Goal: Task Accomplishment & Management: Use online tool/utility

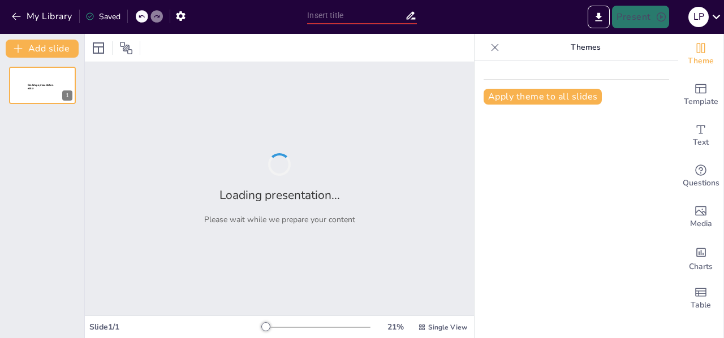
type input "New Sendsteps"
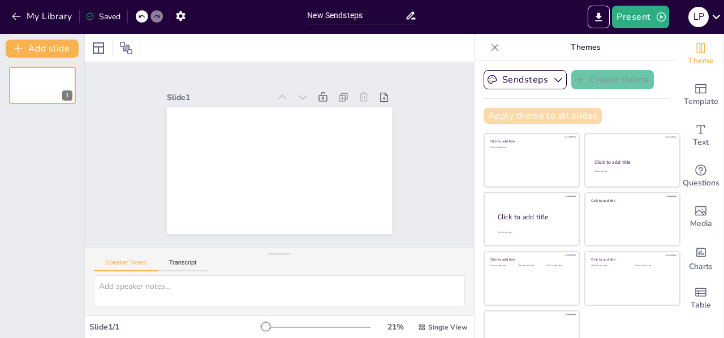
click at [546, 115] on button "Apply theme to all slides" at bounding box center [542, 116] width 118 height 16
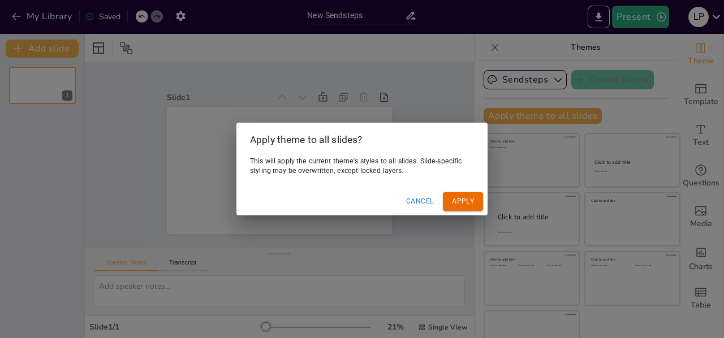
click at [463, 200] on button "Apply" at bounding box center [463, 201] width 40 height 19
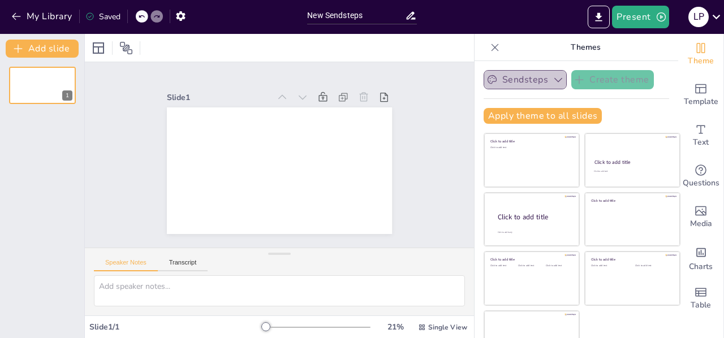
click at [552, 83] on icon "button" at bounding box center [557, 79] width 11 height 11
click at [609, 103] on div "Sendsteps Create theme Apply theme to all slides Click to add title Click to ad…" at bounding box center [575, 101] width 185 height 63
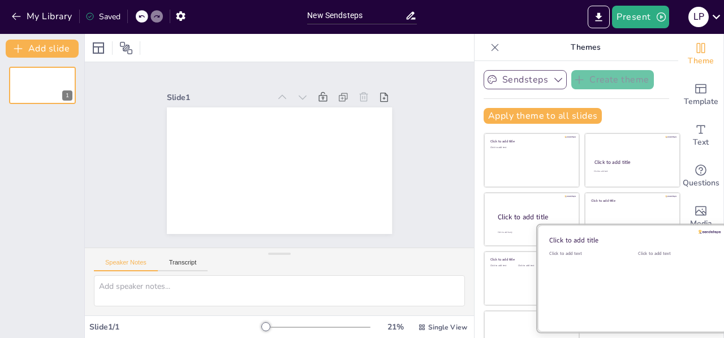
scroll to position [24, 0]
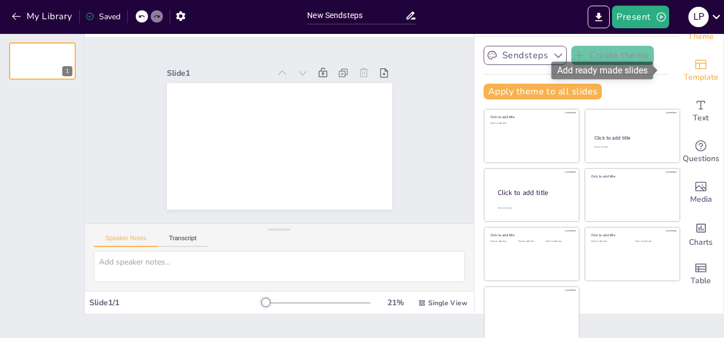
click at [688, 79] on span "Template" at bounding box center [701, 77] width 34 height 12
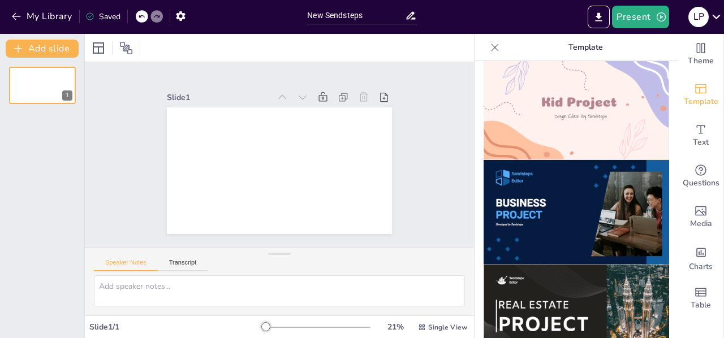
scroll to position [851, 0]
click at [535, 210] on img at bounding box center [575, 211] width 185 height 105
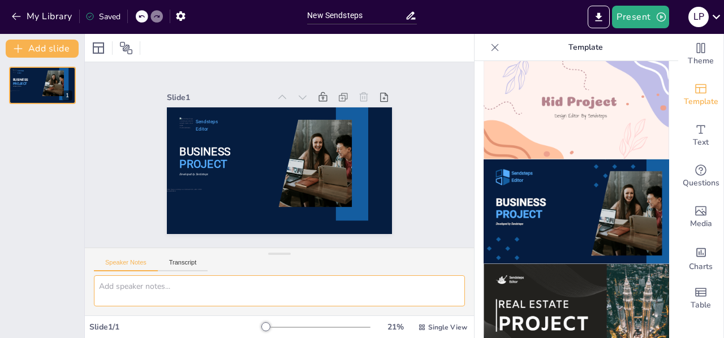
click at [129, 288] on textarea at bounding box center [279, 290] width 371 height 31
click at [696, 256] on icon "Add charts and graphs" at bounding box center [701, 252] width 10 height 9
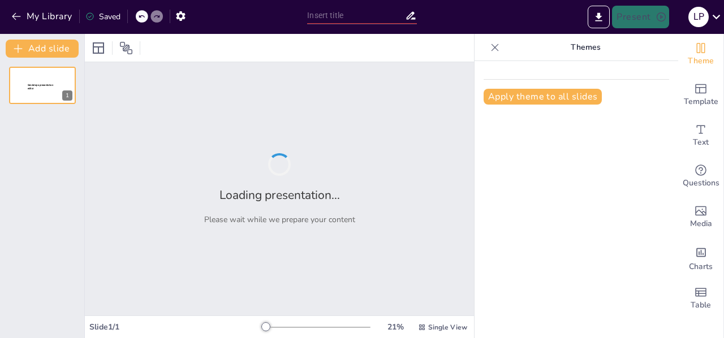
type input "Transforming Microsoft: A Proposal for Process Modernization & AI Integration"
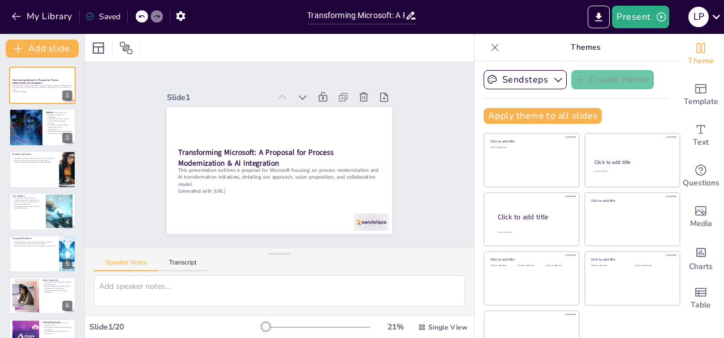
checkbox input "true"
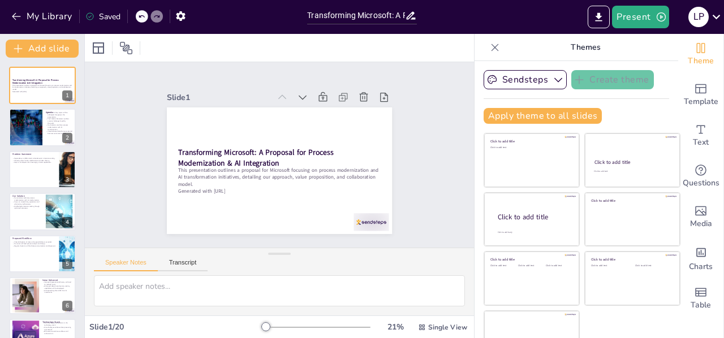
checkbox input "true"
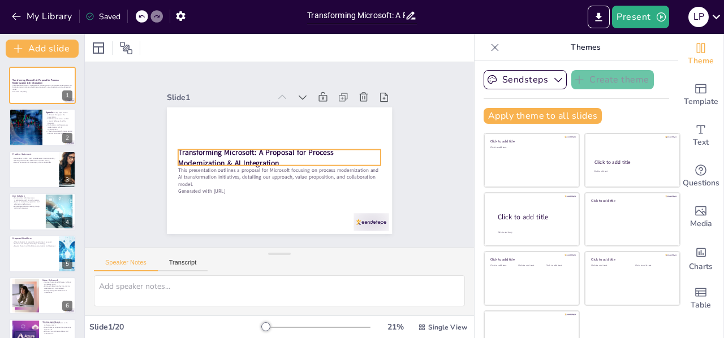
checkbox input "true"
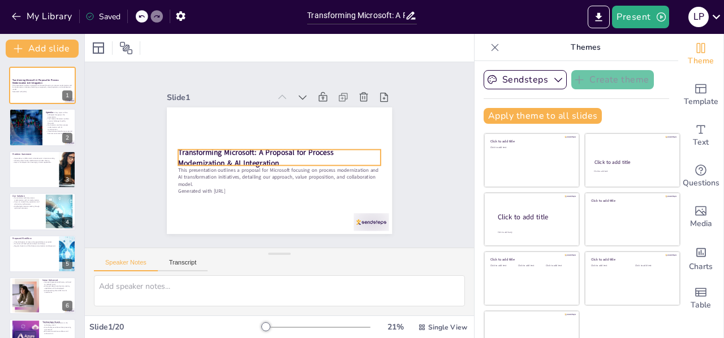
checkbox input "true"
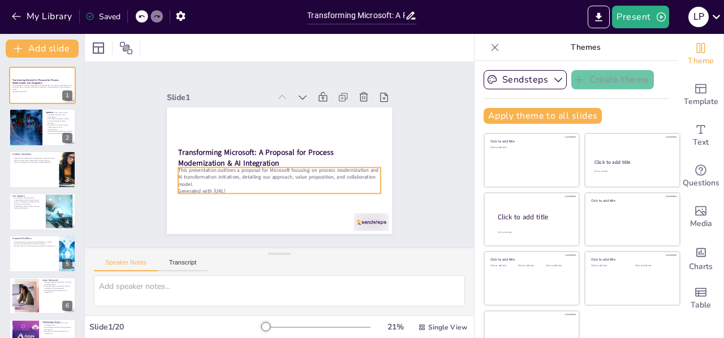
checkbox input "true"
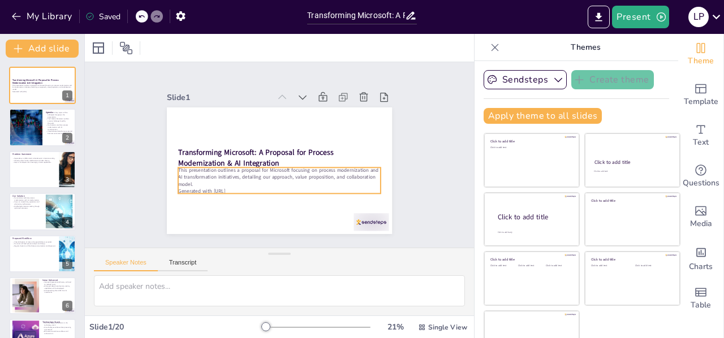
checkbox input "true"
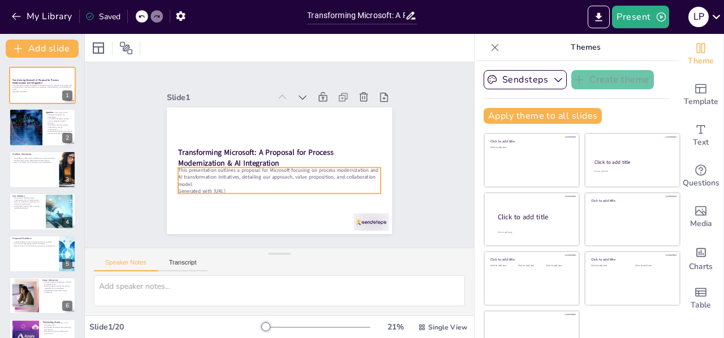
checkbox input "true"
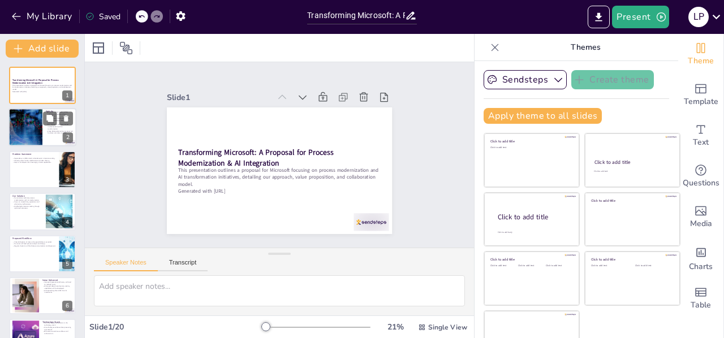
checkbox input "true"
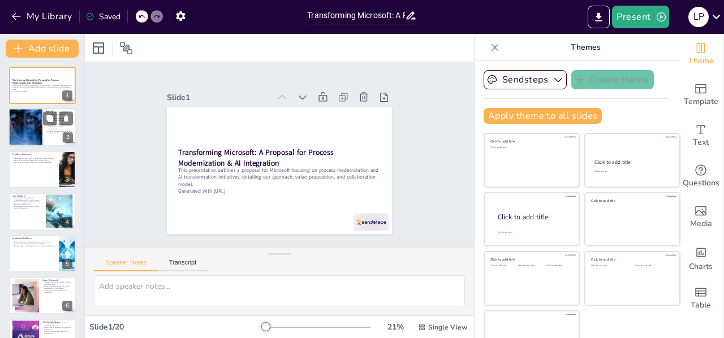
checkbox input "true"
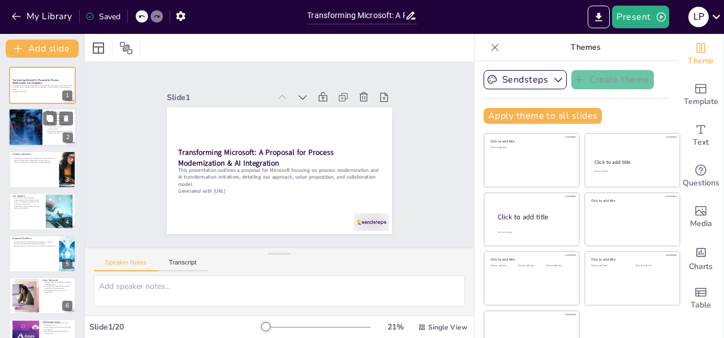
click at [40, 136] on div at bounding box center [26, 128] width 58 height 38
checkbox input "true"
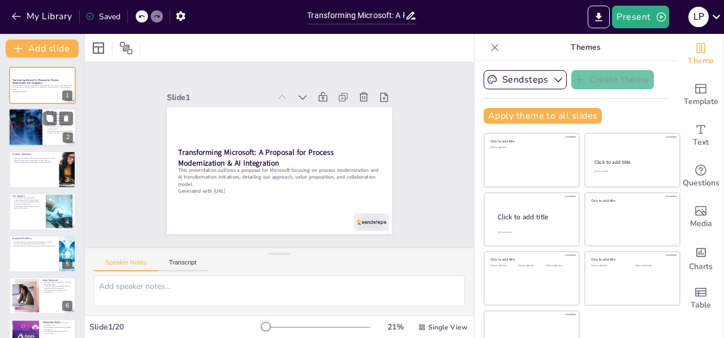
checkbox input "true"
type textarea "The agenda sets the stage for the entire presentation, providing a roadmap of w…"
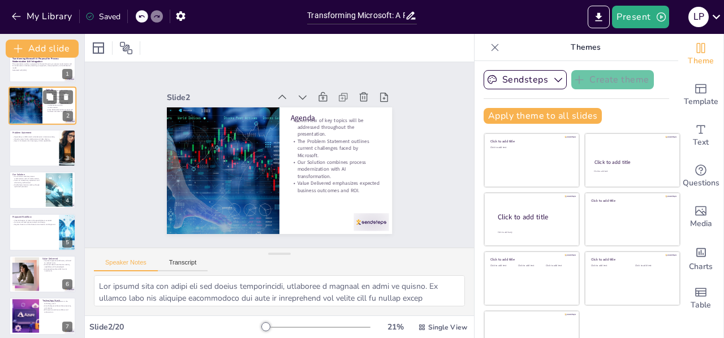
checkbox input "true"
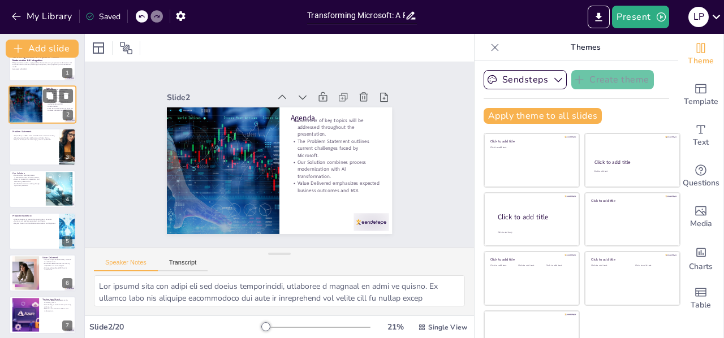
checkbox input "true"
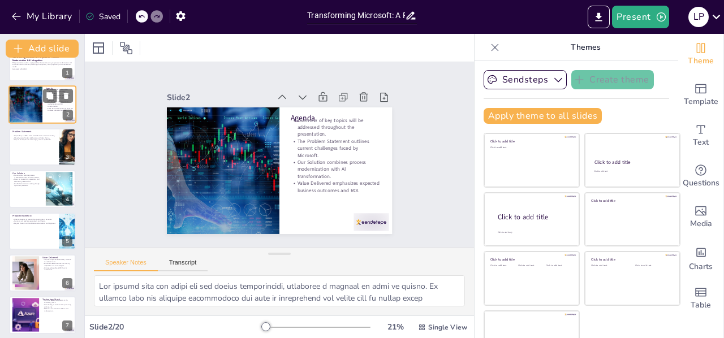
checkbox input "true"
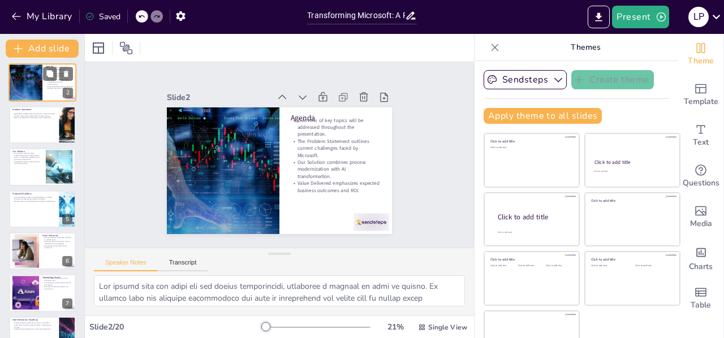
checkbox input "true"
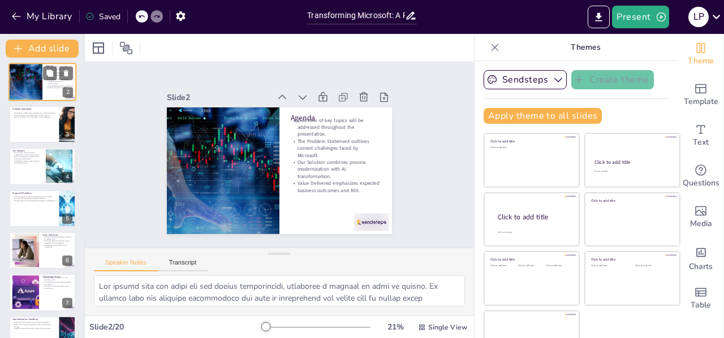
checkbox input "true"
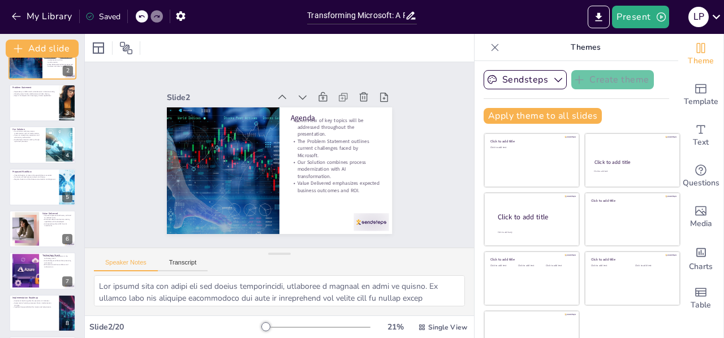
checkbox input "true"
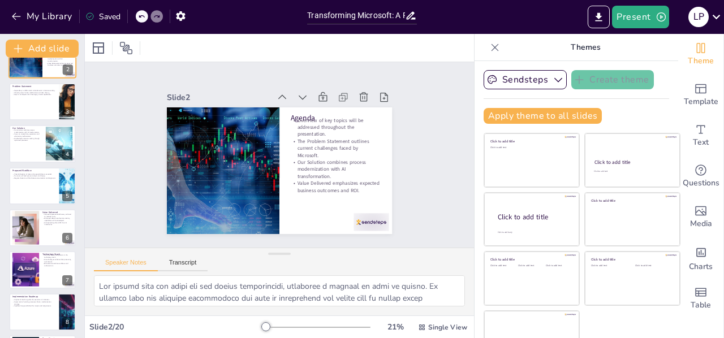
checkbox input "true"
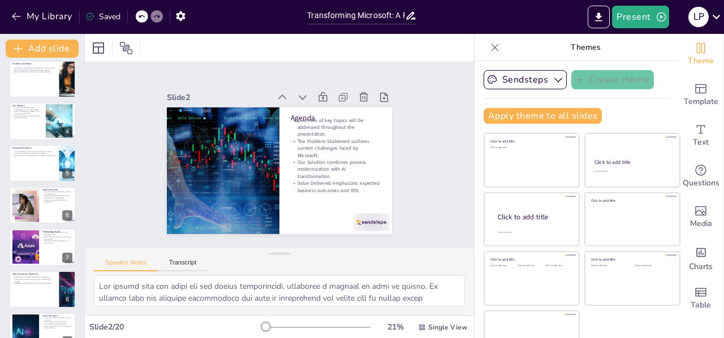
checkbox input "true"
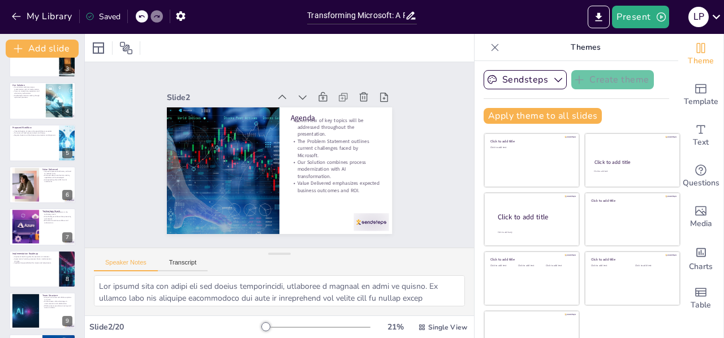
checkbox input "true"
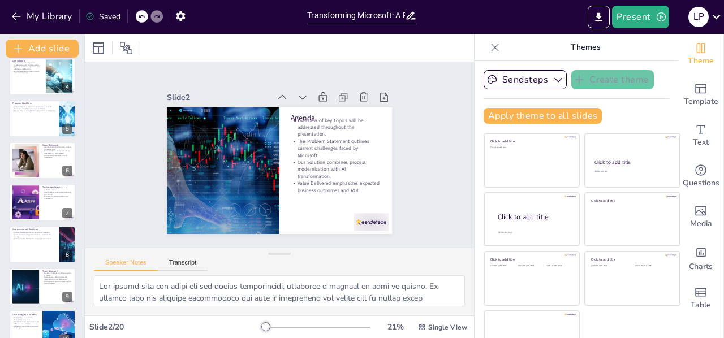
checkbox input "true"
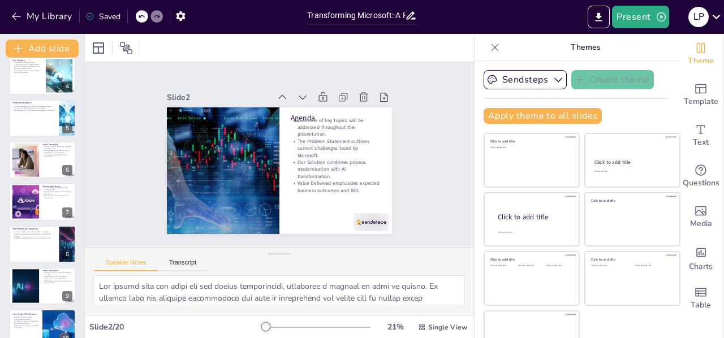
checkbox input "true"
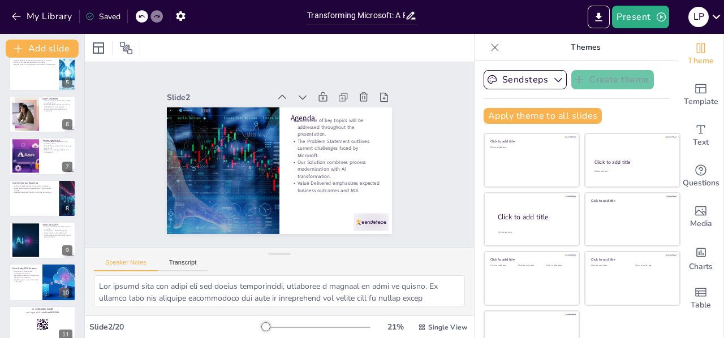
checkbox input "true"
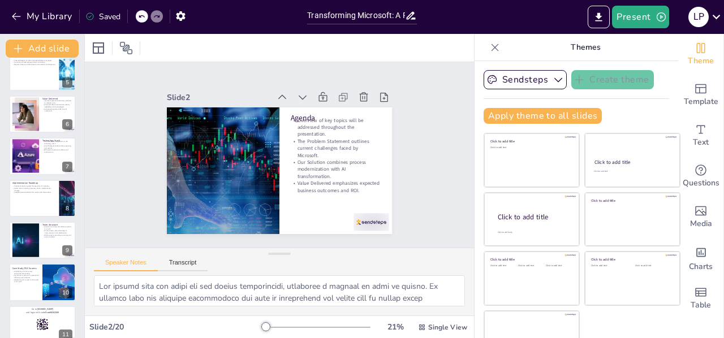
checkbox input "true"
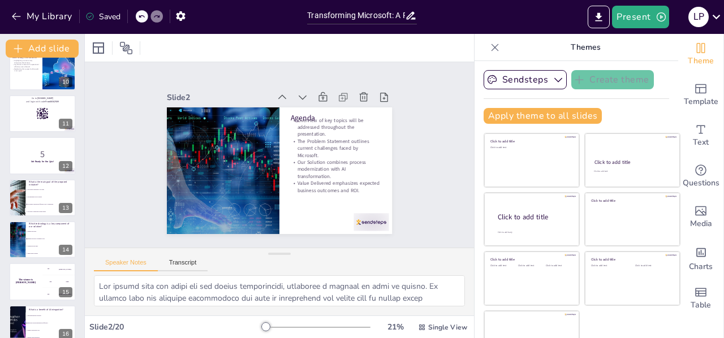
checkbox input "true"
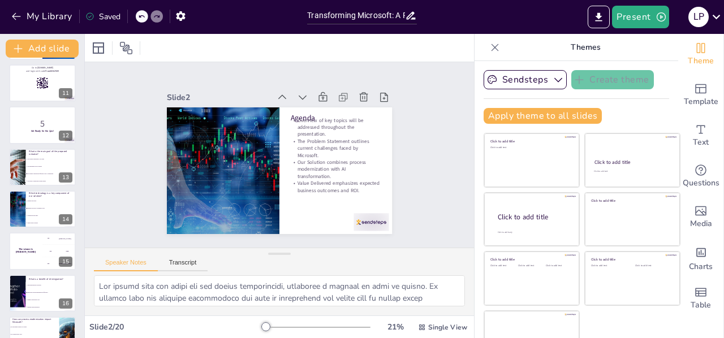
checkbox input "true"
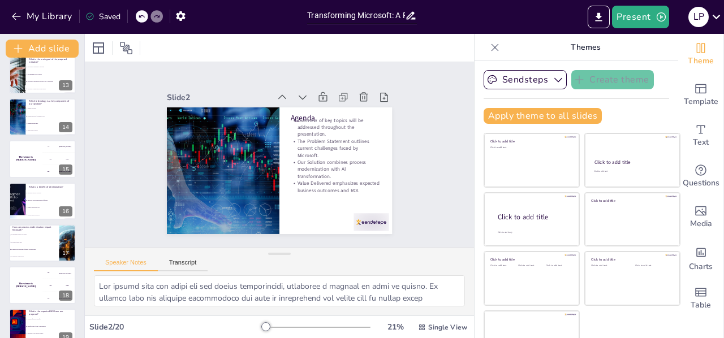
checkbox input "true"
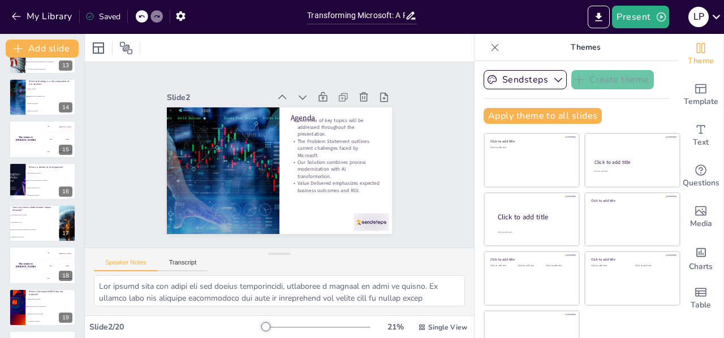
checkbox input "true"
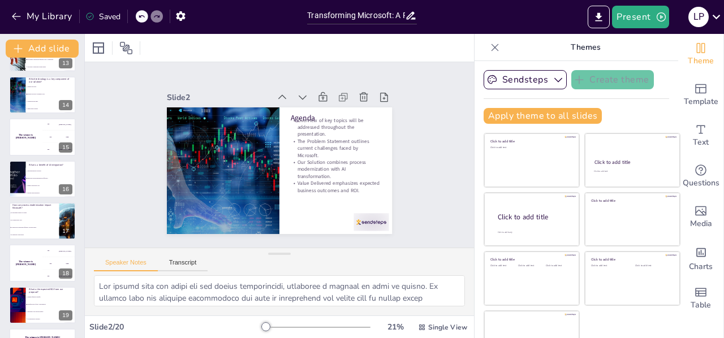
checkbox input "true"
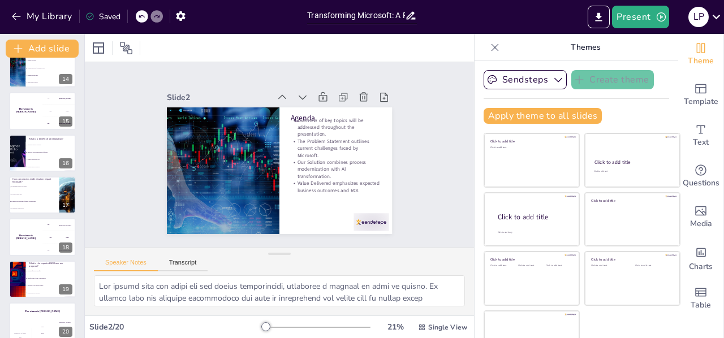
checkbox input "true"
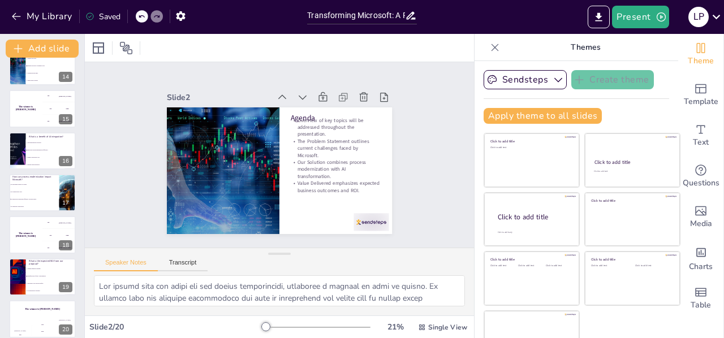
checkbox input "true"
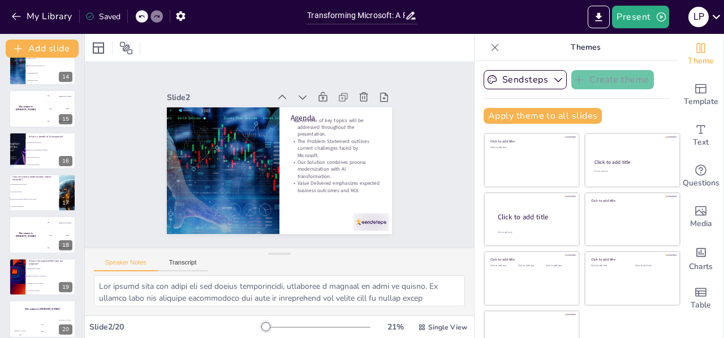
scroll to position [574, 0]
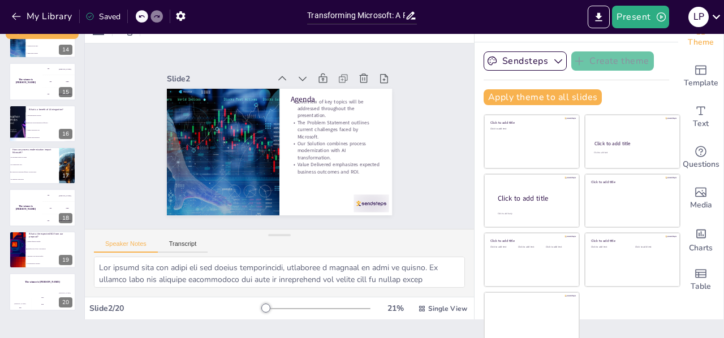
checkbox input "true"
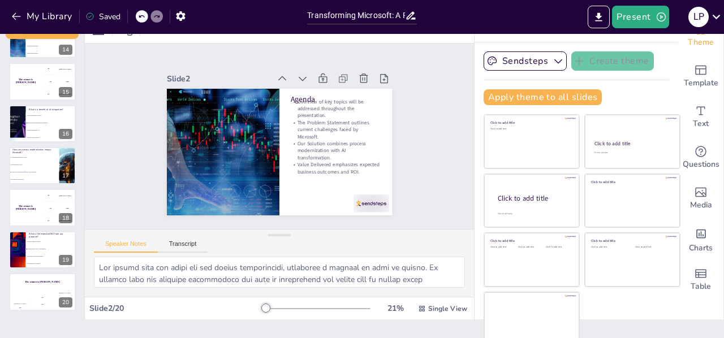
checkbox input "true"
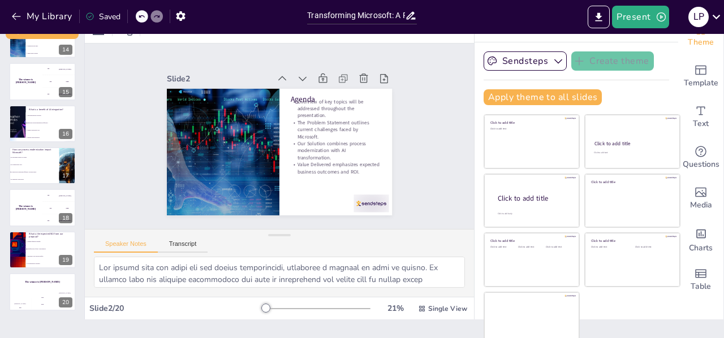
scroll to position [24, 0]
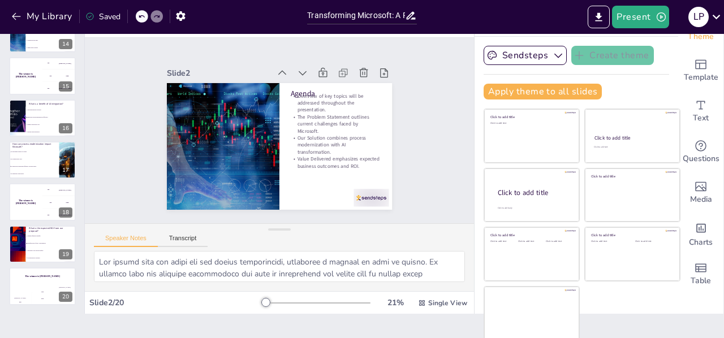
checkbox input "true"
